Goal: Navigation & Orientation: Find specific page/section

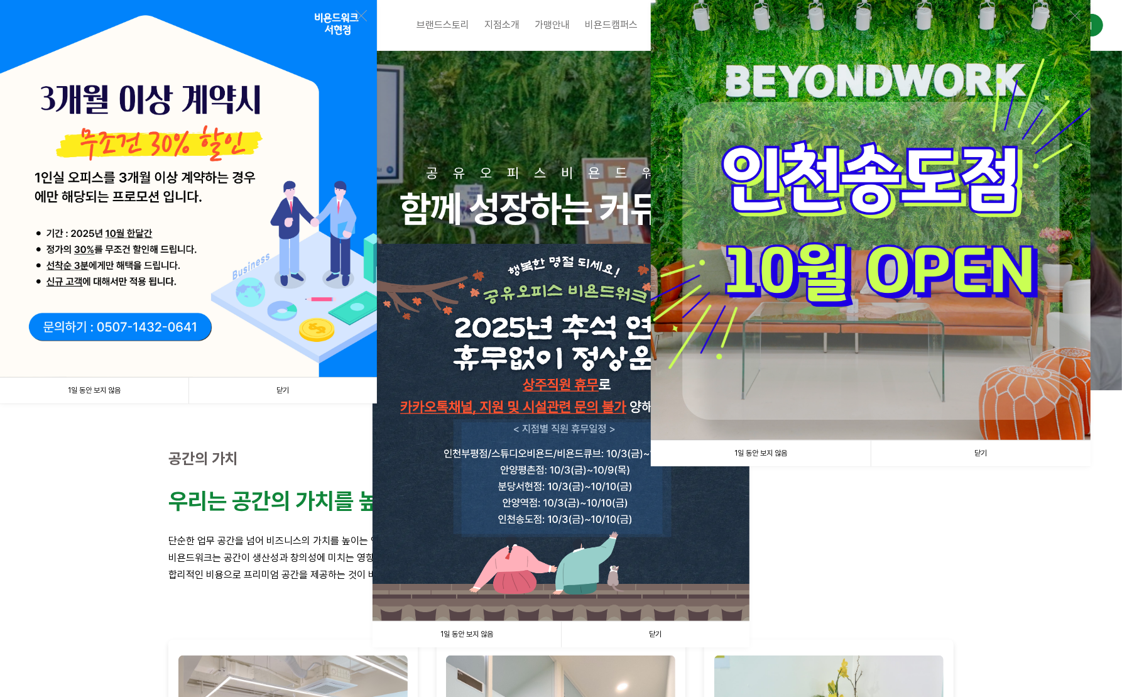
click at [764, 457] on link "1일 동안 보지 않음" at bounding box center [761, 453] width 220 height 26
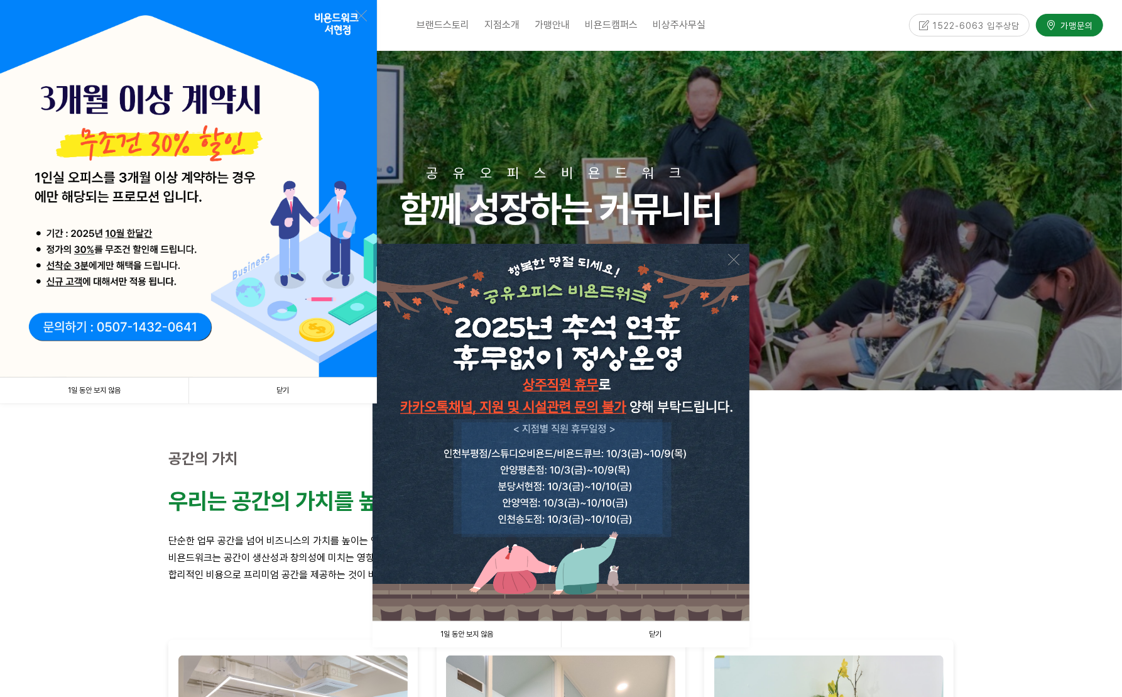
click at [521, 635] on link "1일 동안 보지 않음" at bounding box center [466, 634] width 188 height 26
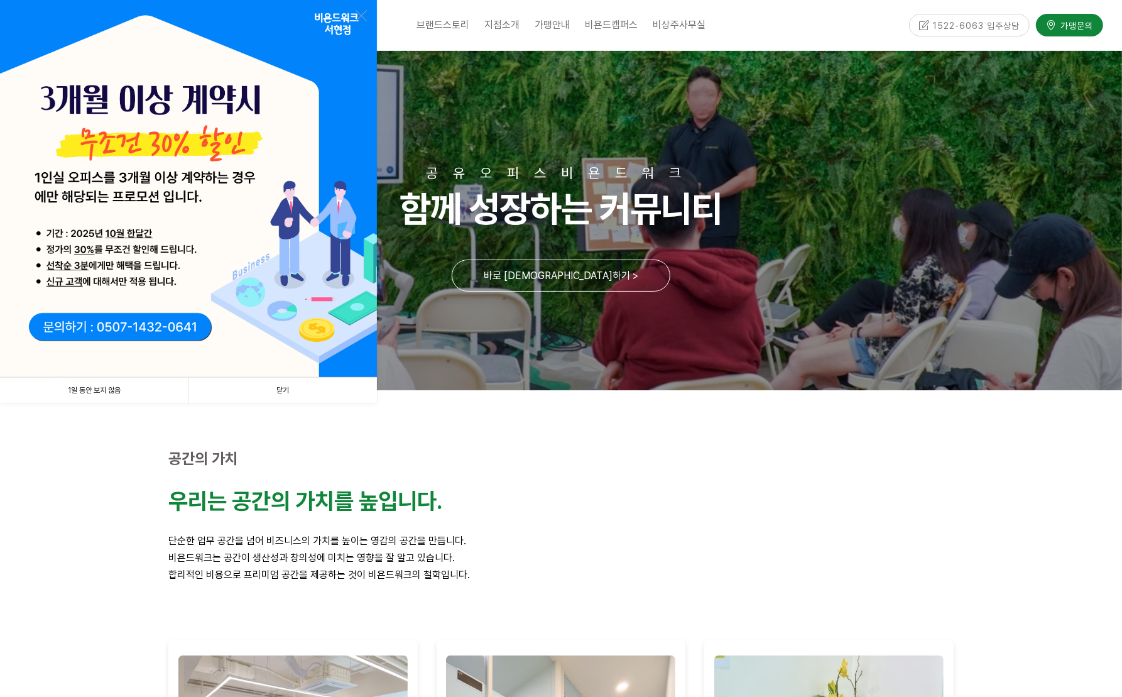
click at [274, 396] on link "닫기" at bounding box center [282, 390] width 188 height 26
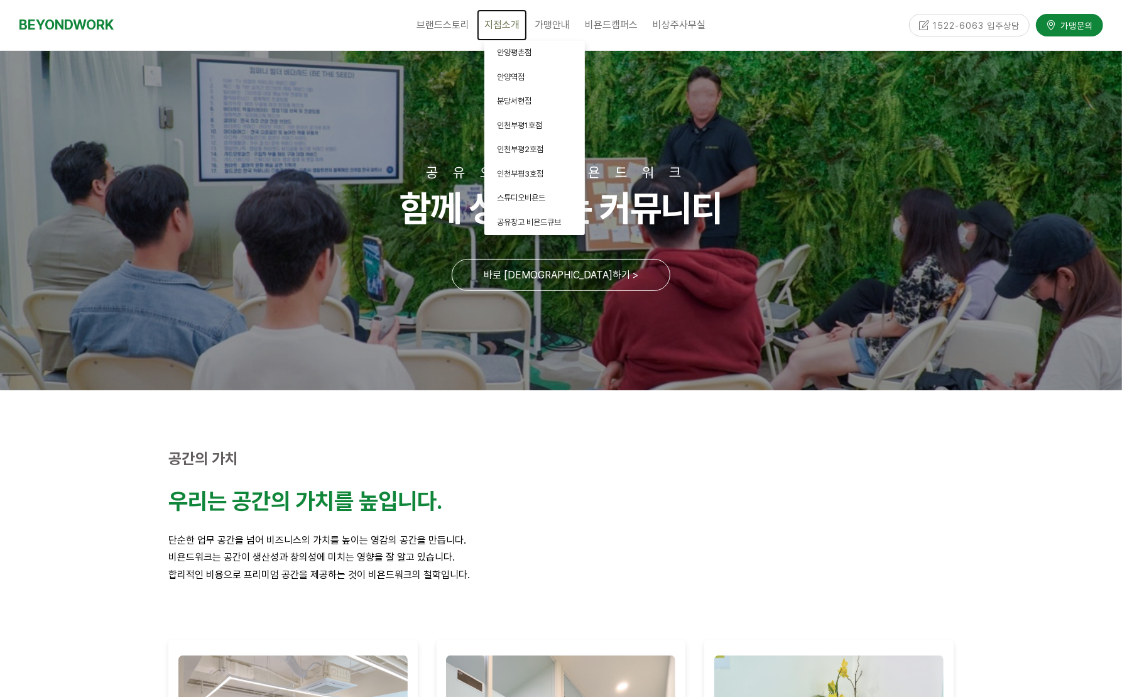
click at [518, 21] on span "지점소개" at bounding box center [501, 25] width 35 height 12
